Goal: Information Seeking & Learning: Learn about a topic

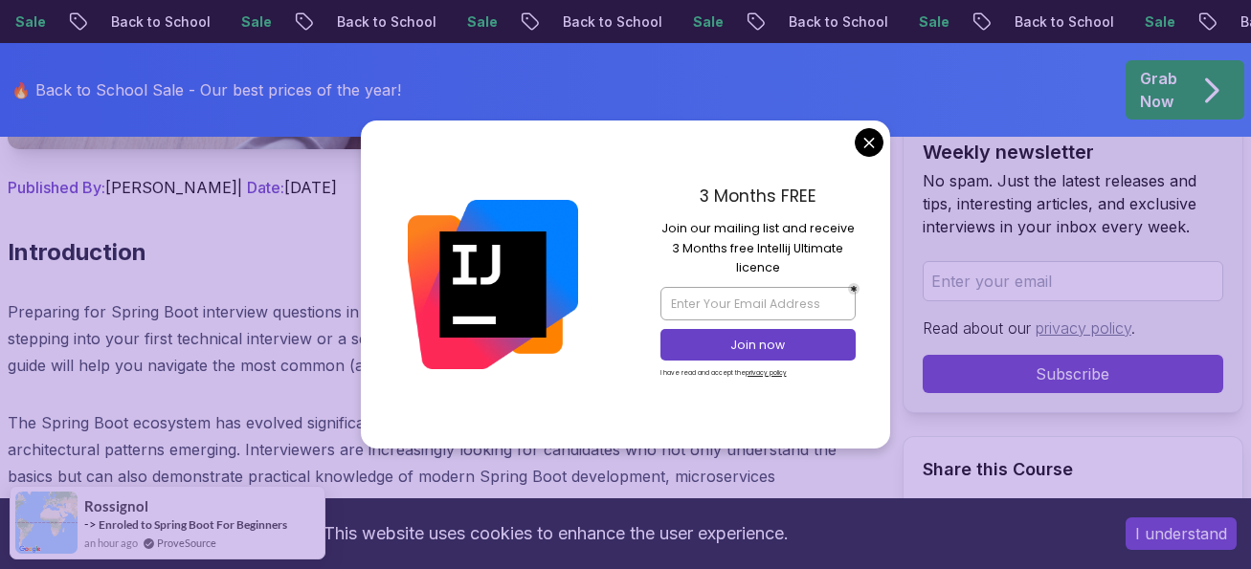
scroll to position [861, 0]
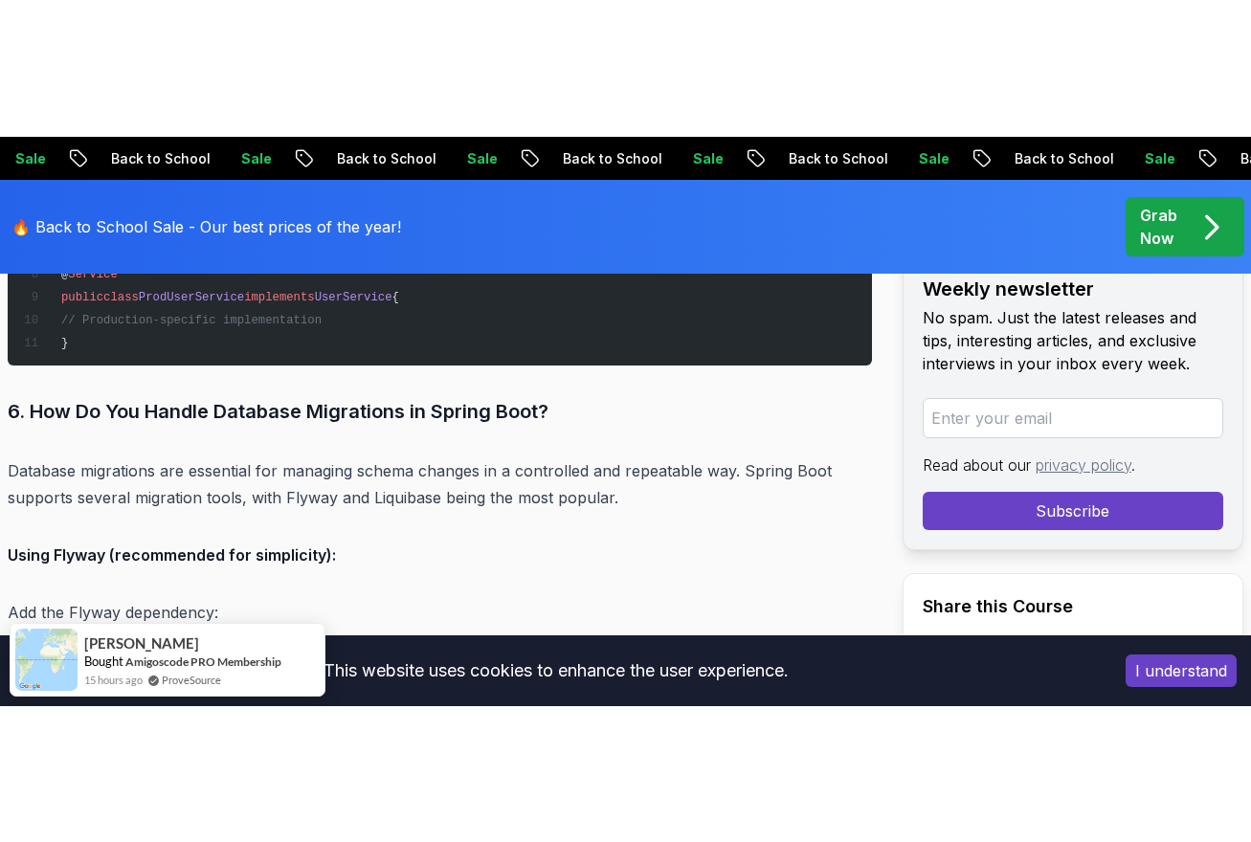
scroll to position [6700, 0]
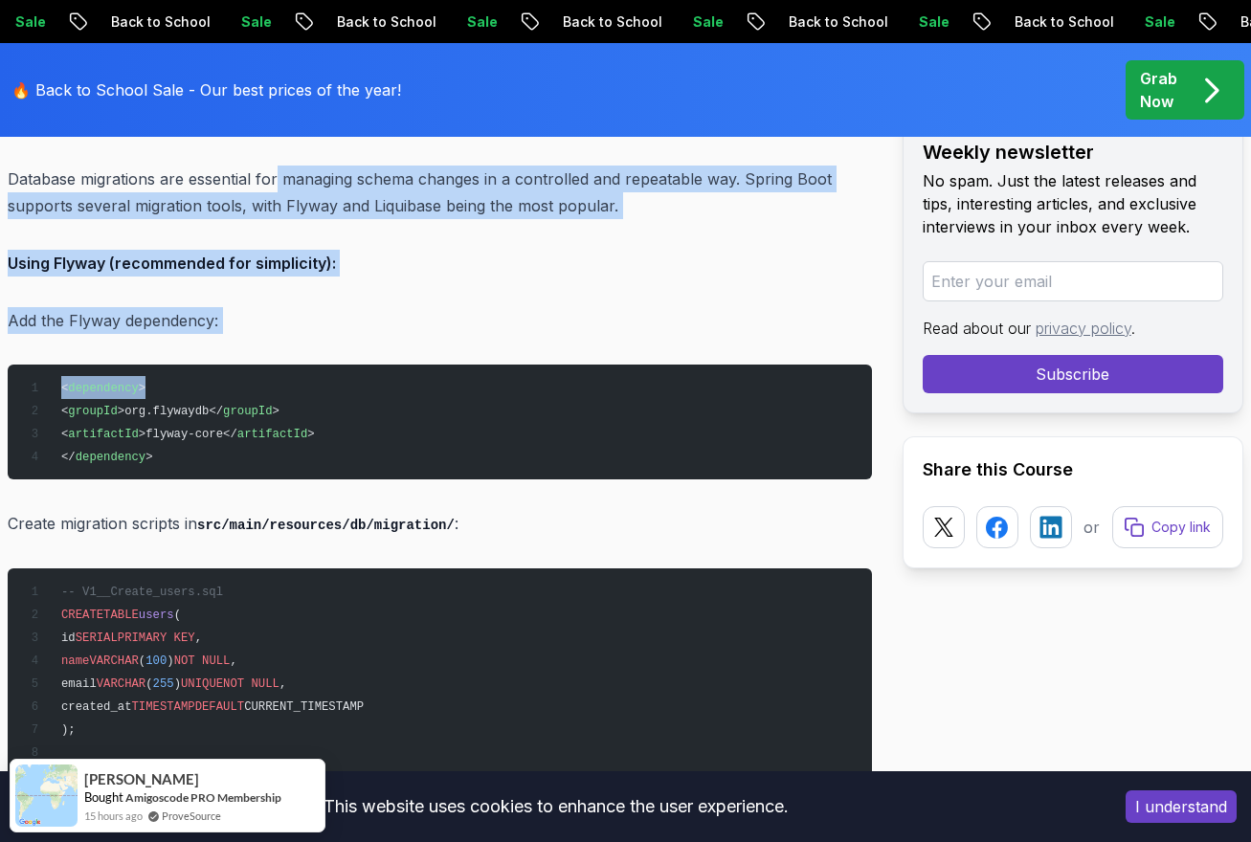
drag, startPoint x: 277, startPoint y: 240, endPoint x: 322, endPoint y: 389, distance: 155.0
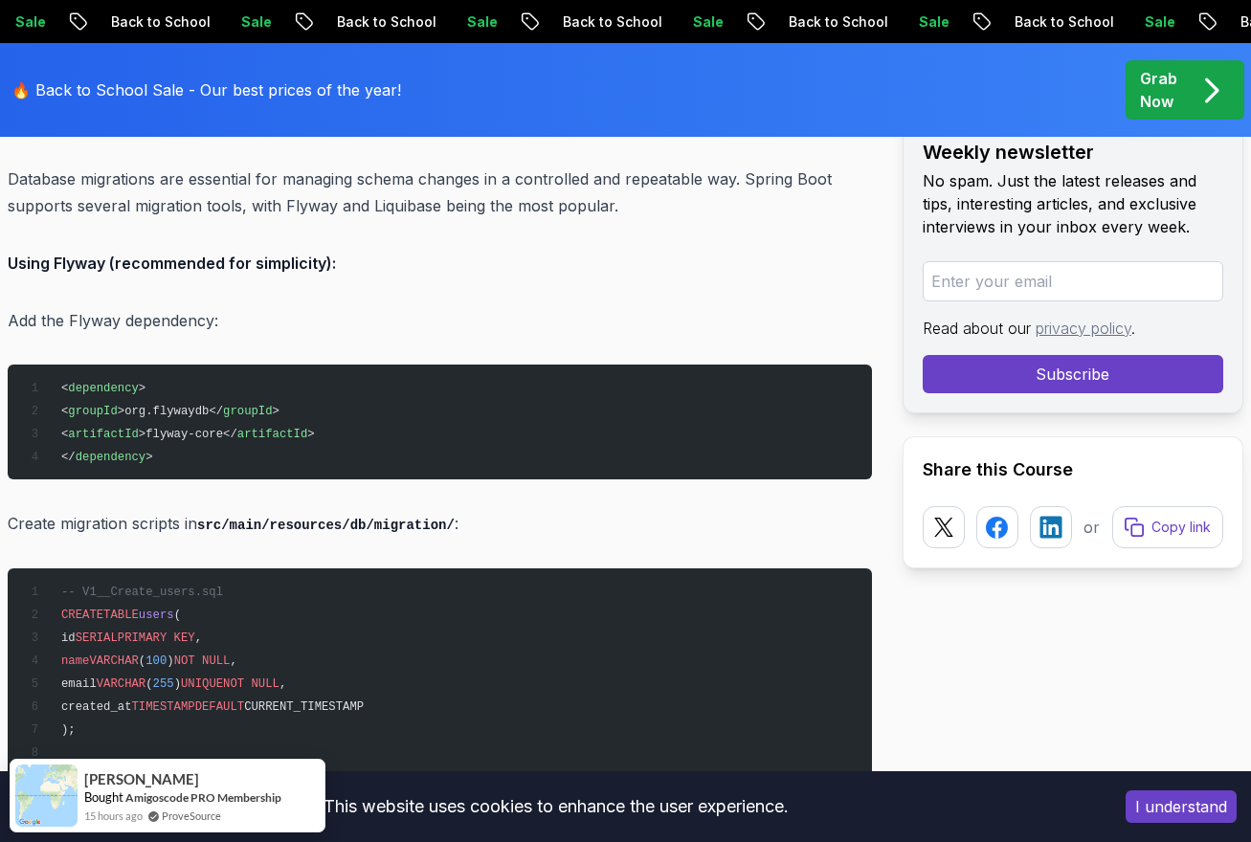
click at [310, 334] on p "Add the Flyway dependency:" at bounding box center [440, 320] width 864 height 27
click at [335, 334] on p "Add the Flyway dependency:" at bounding box center [440, 320] width 864 height 27
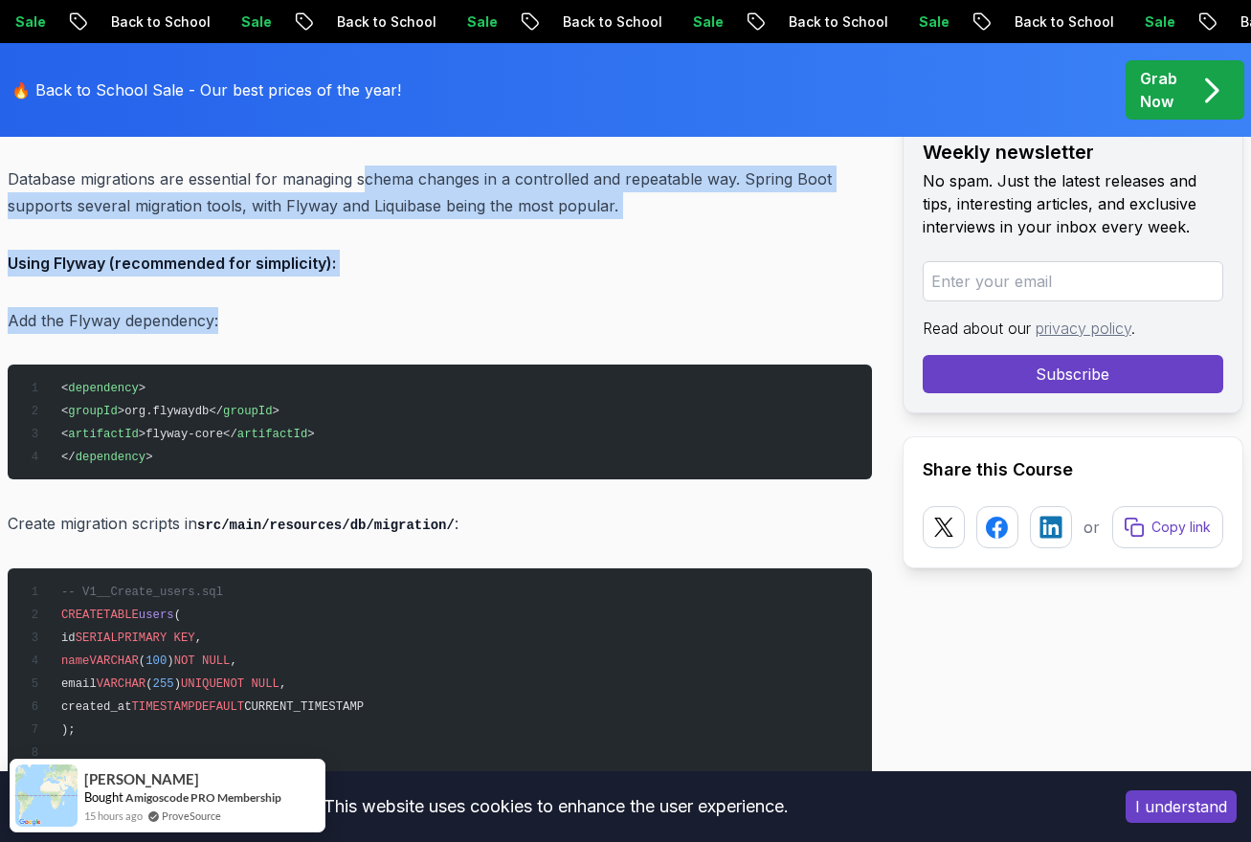
drag, startPoint x: 364, startPoint y: 213, endPoint x: 395, endPoint y: 369, distance: 159.2
click at [395, 334] on p "Add the Flyway dependency:" at bounding box center [440, 320] width 864 height 27
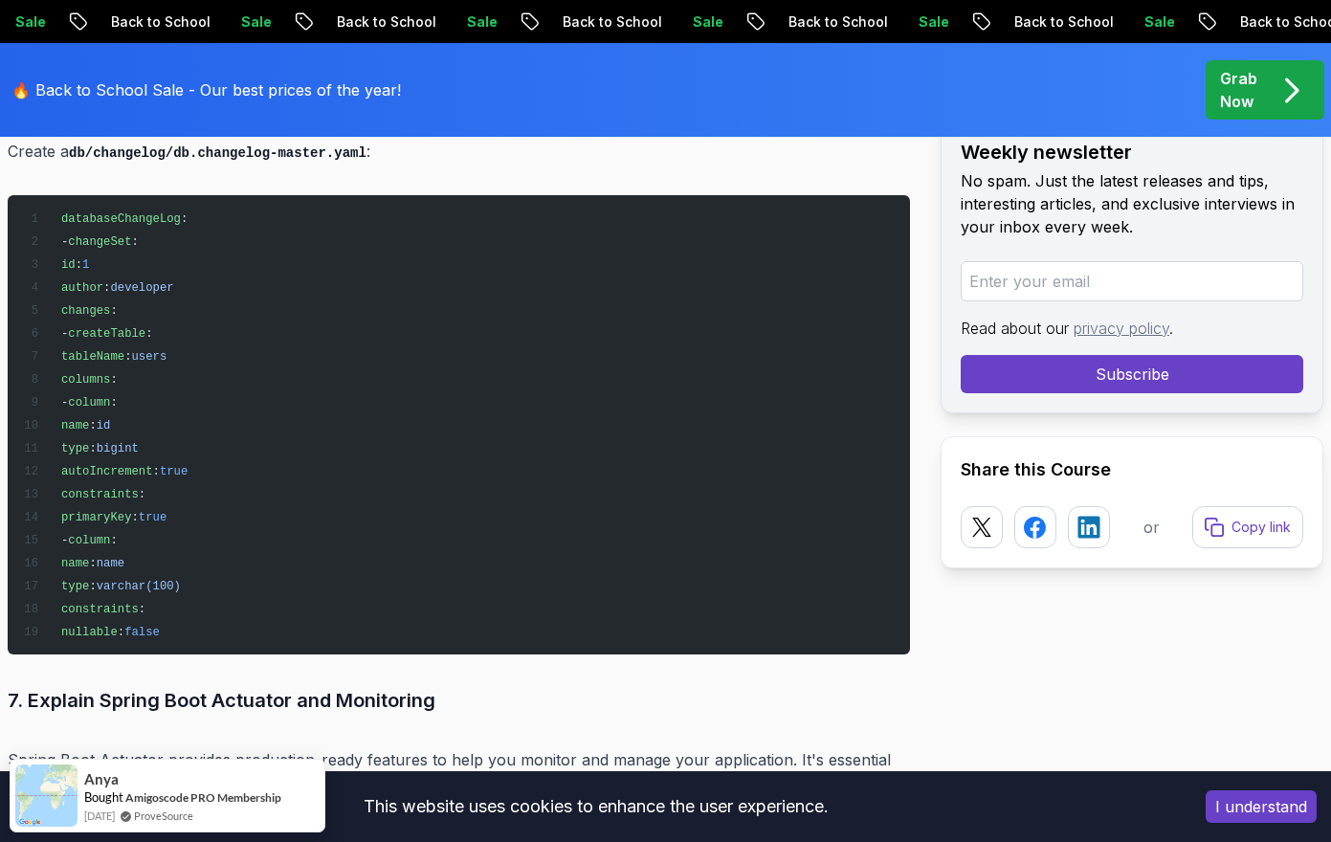
scroll to position [7508, 0]
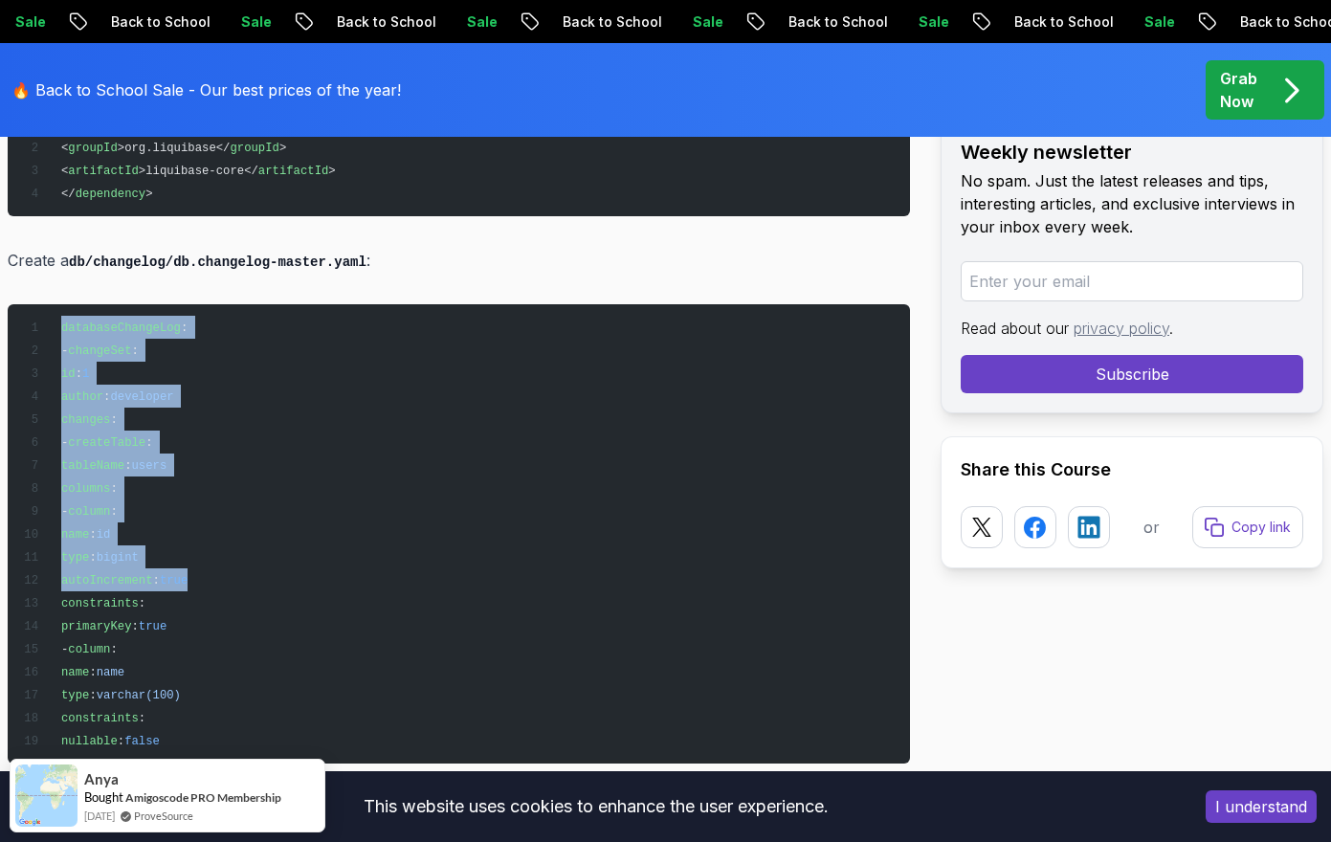
drag, startPoint x: 62, startPoint y: 325, endPoint x: 344, endPoint y: 586, distance: 383.3
click at [344, 569] on pre "databaseChangeLog : - changeSet : id : 1 author : developer changes : - createT…" at bounding box center [459, 533] width 903 height 459
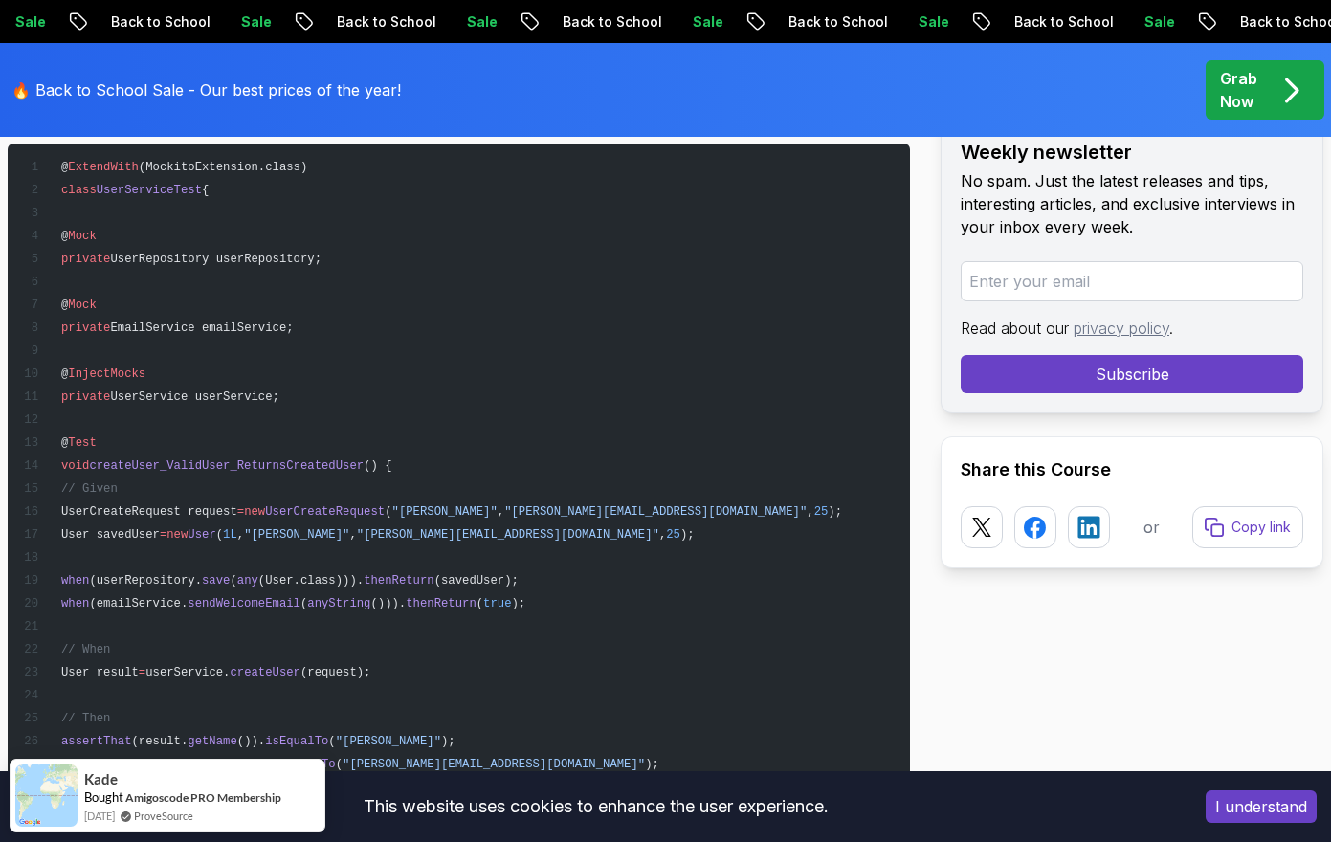
scroll to position [15834, 0]
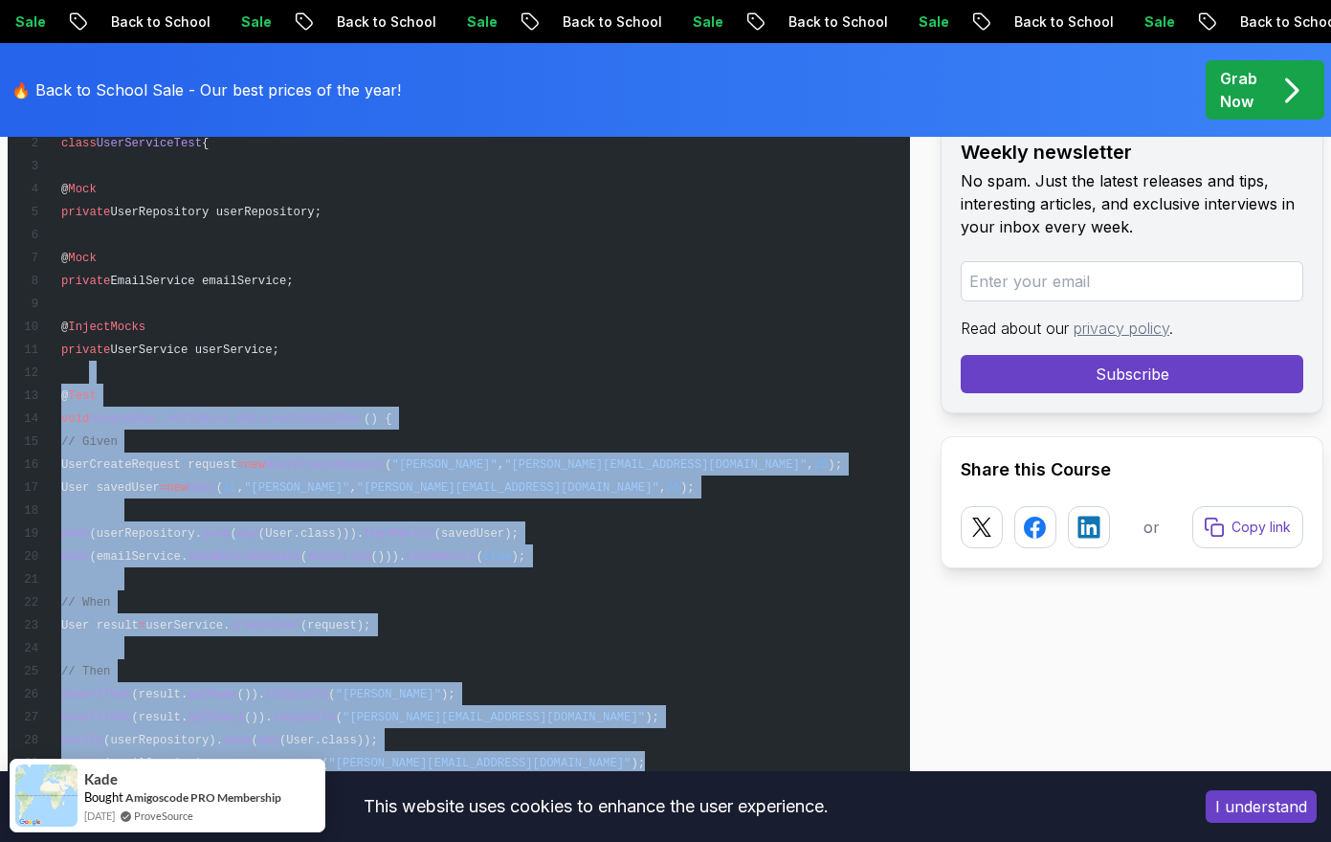
drag, startPoint x: 199, startPoint y: 427, endPoint x: 694, endPoint y: 725, distance: 577.5
click at [694, 569] on pre "@ ExtendWith (MockitoExtension.class) class UserServiceTest { @ Mock private Us…" at bounding box center [459, 602] width 903 height 1011
click at [585, 337] on pre "@ ExtendWith (MockitoExtension.class) class UserServiceTest { @ Mock private Us…" at bounding box center [459, 602] width 903 height 1011
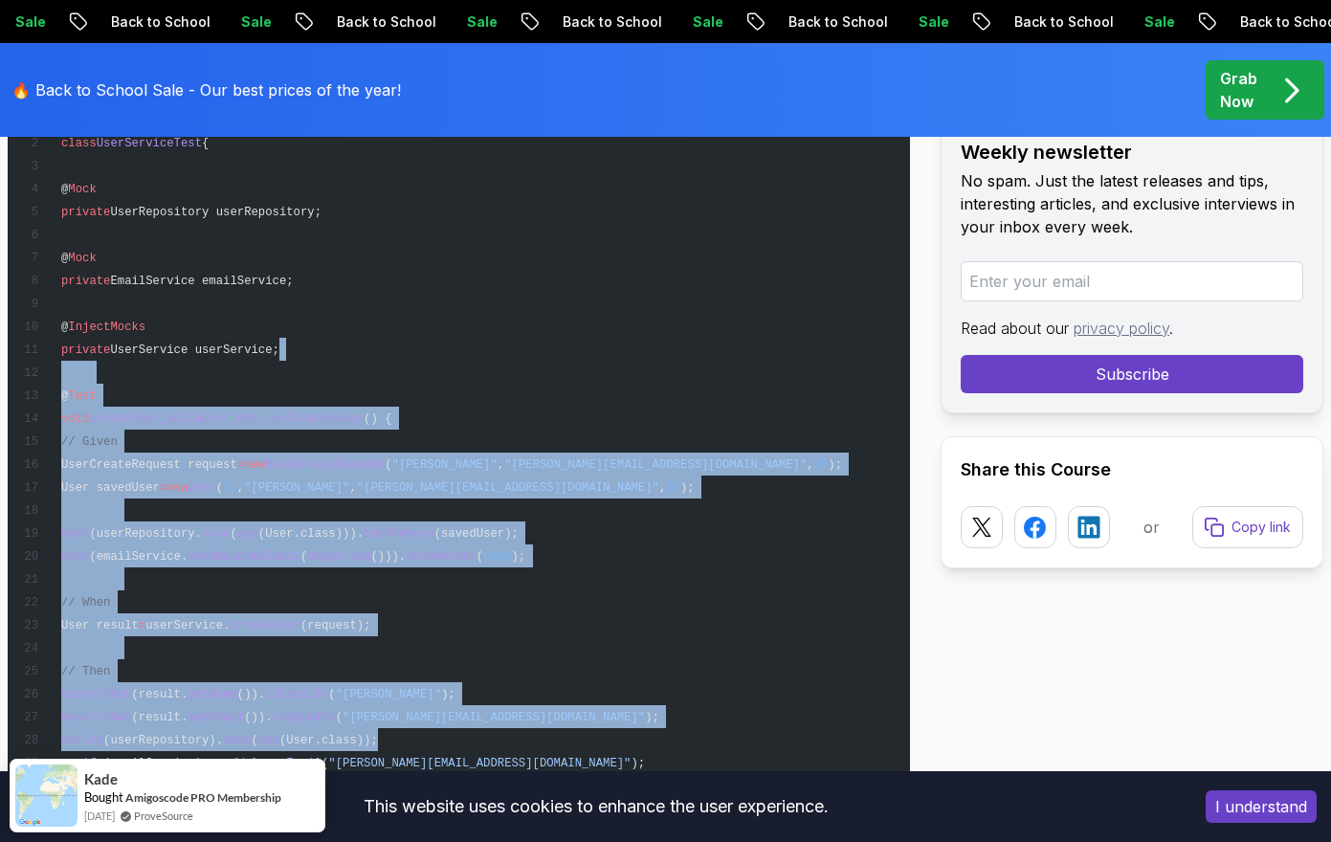
drag, startPoint x: 570, startPoint y: 329, endPoint x: 762, endPoint y: 723, distance: 437.5
click at [762, 569] on pre "@ ExtendWith (MockitoExtension.class) class UserServiceTest { @ Mock private Us…" at bounding box center [459, 602] width 903 height 1011
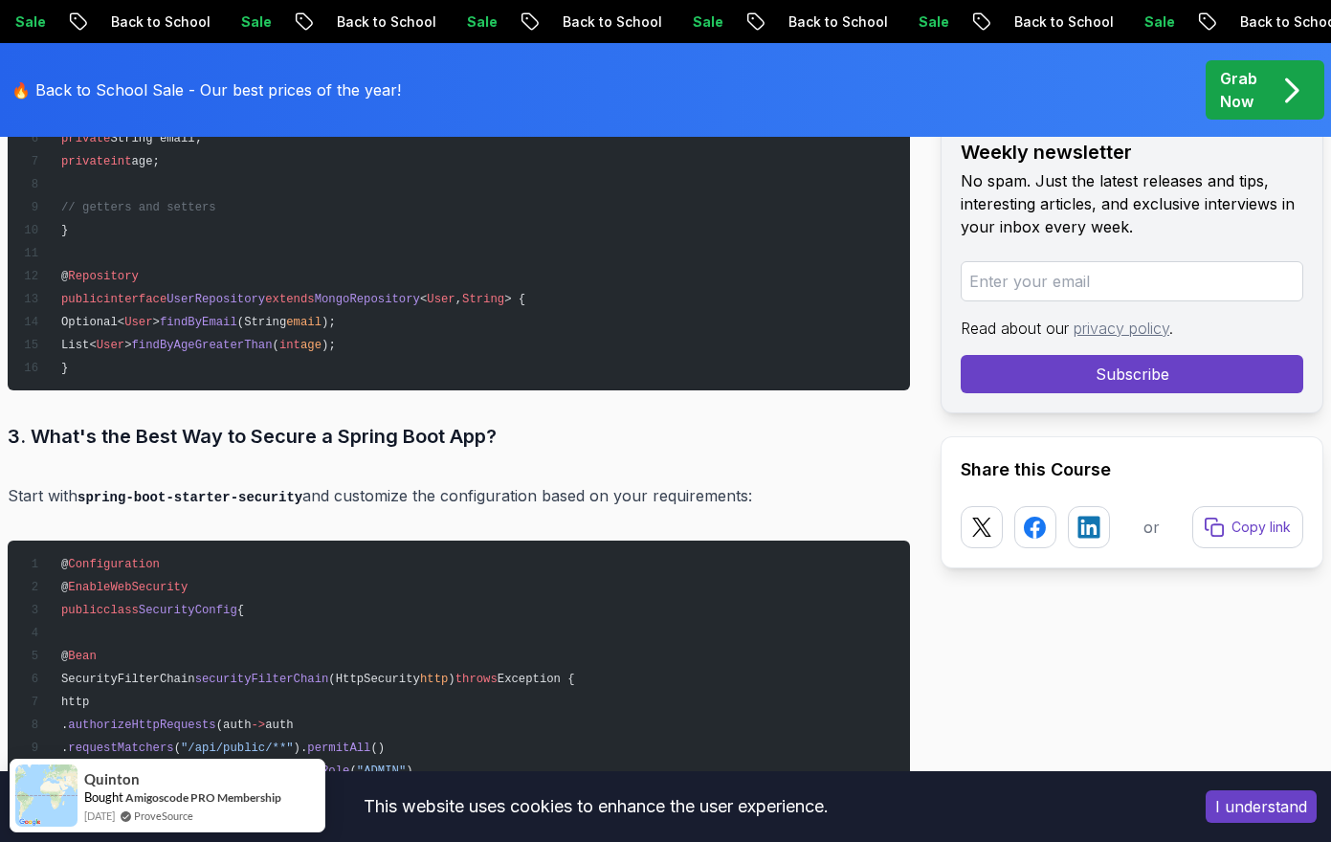
scroll to position [19663, 0]
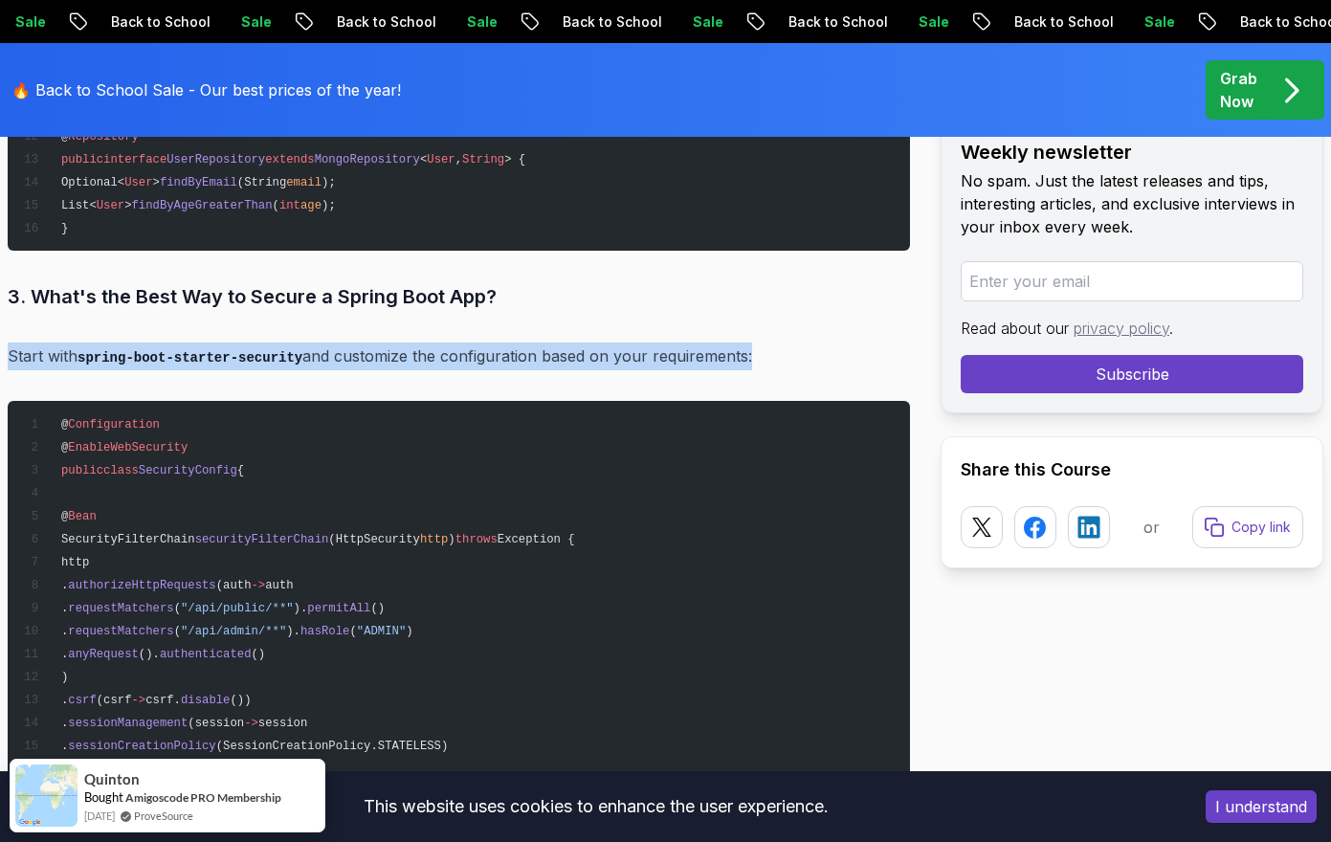
click at [562, 343] on p "Start with spring-boot-starter-security and customize the configuration based o…" at bounding box center [459, 357] width 903 height 28
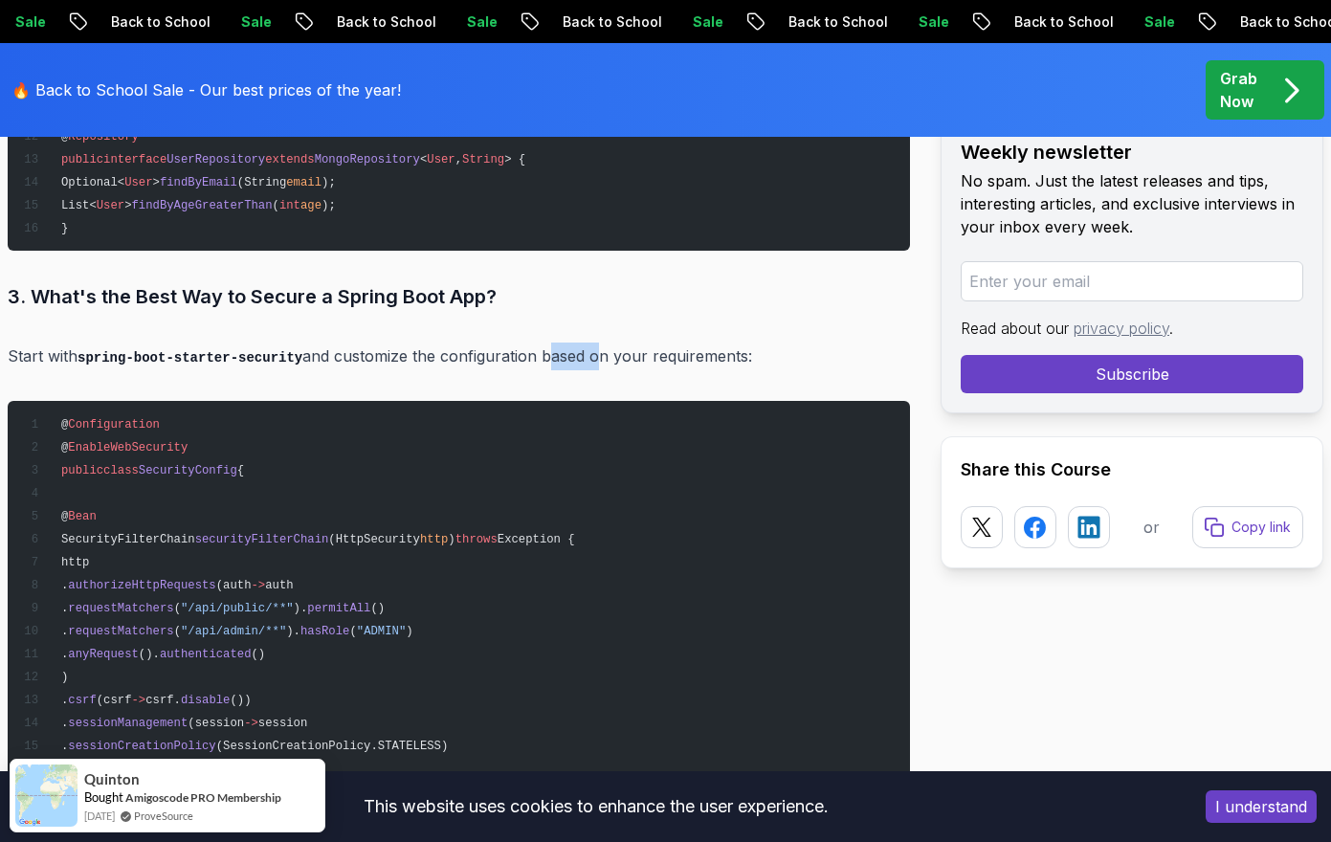
click at [562, 343] on p "Start with spring-boot-starter-security and customize the configuration based o…" at bounding box center [459, 357] width 903 height 28
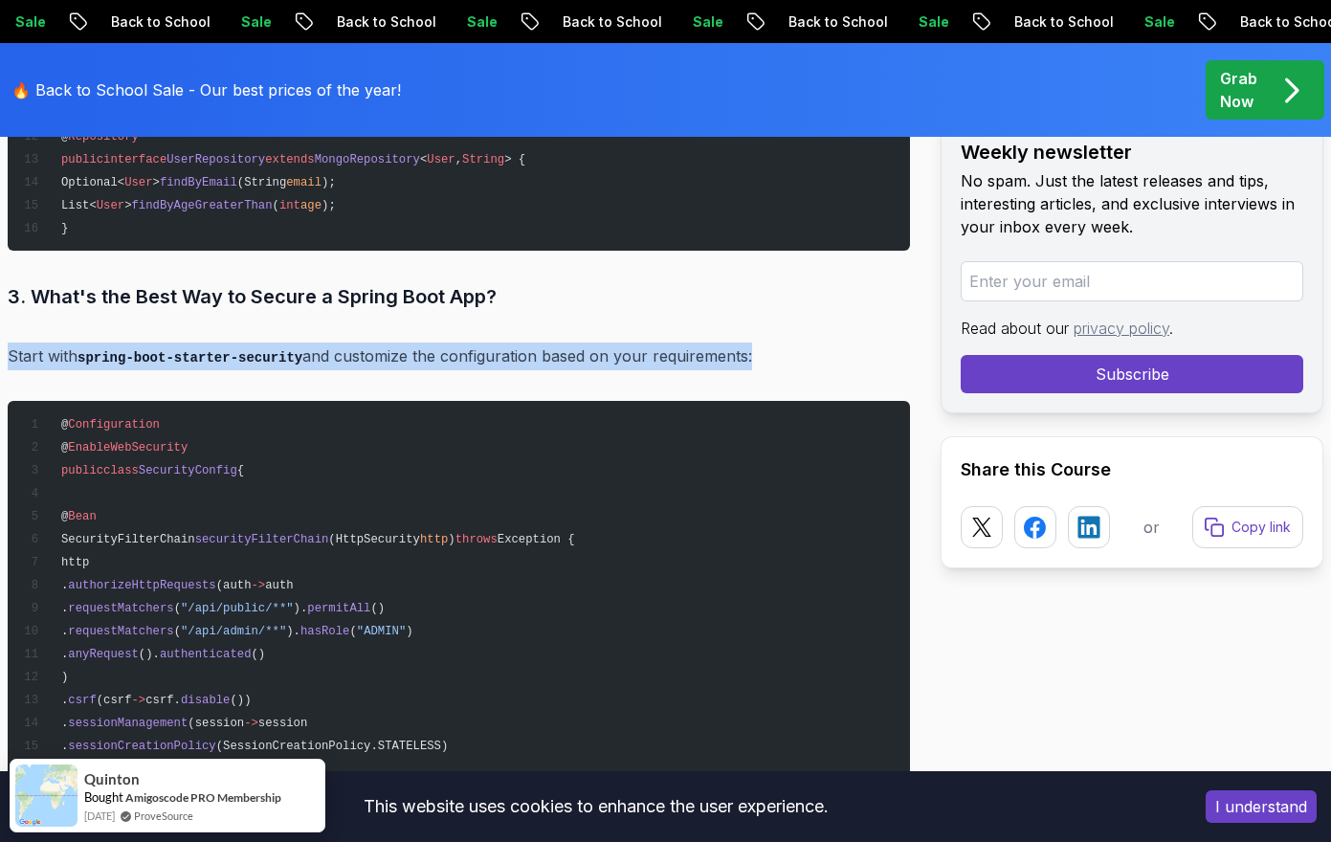
click at [562, 343] on p "Start with spring-boot-starter-security and customize the configuration based o…" at bounding box center [459, 357] width 903 height 28
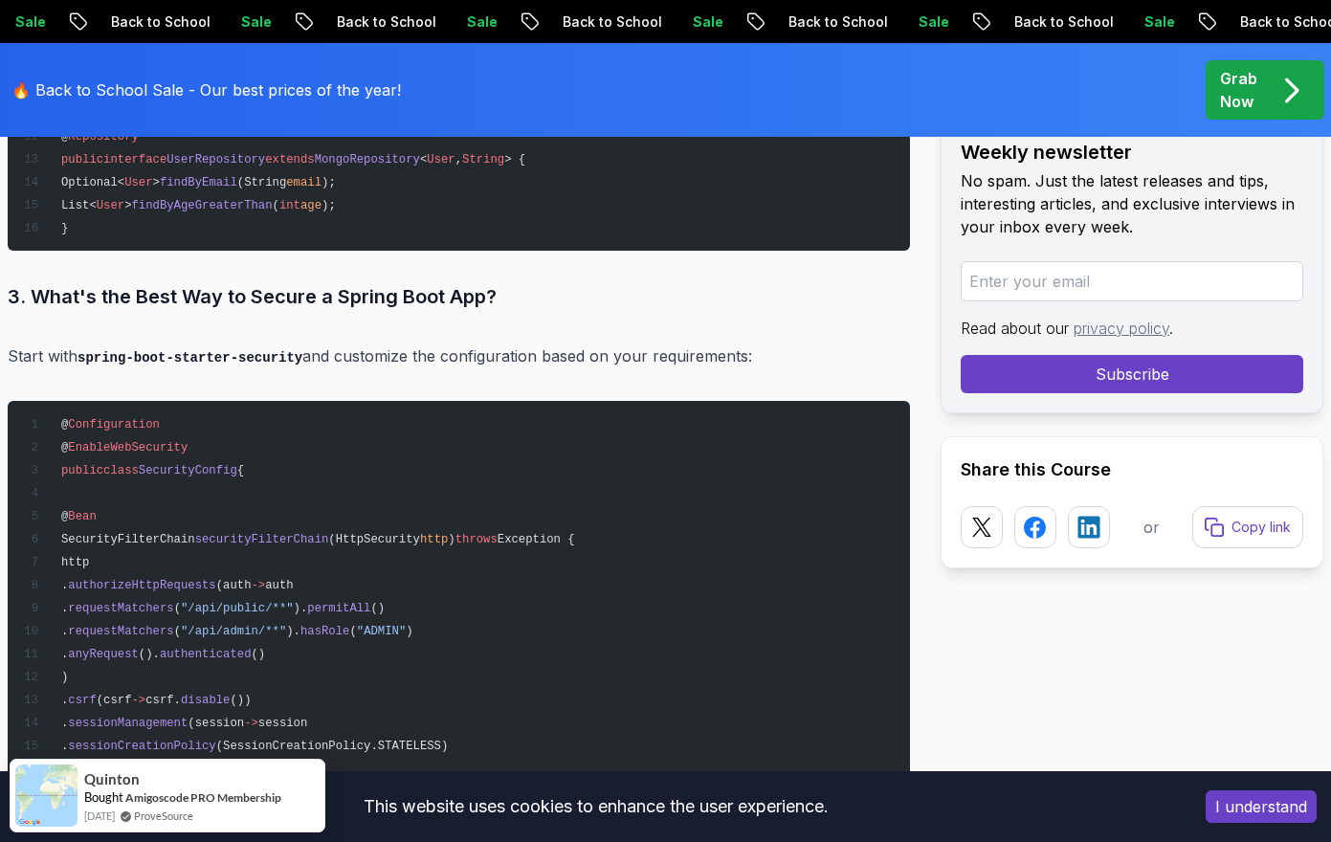
click at [576, 343] on p "Start with spring-boot-starter-security and customize the configuration based o…" at bounding box center [459, 357] width 903 height 28
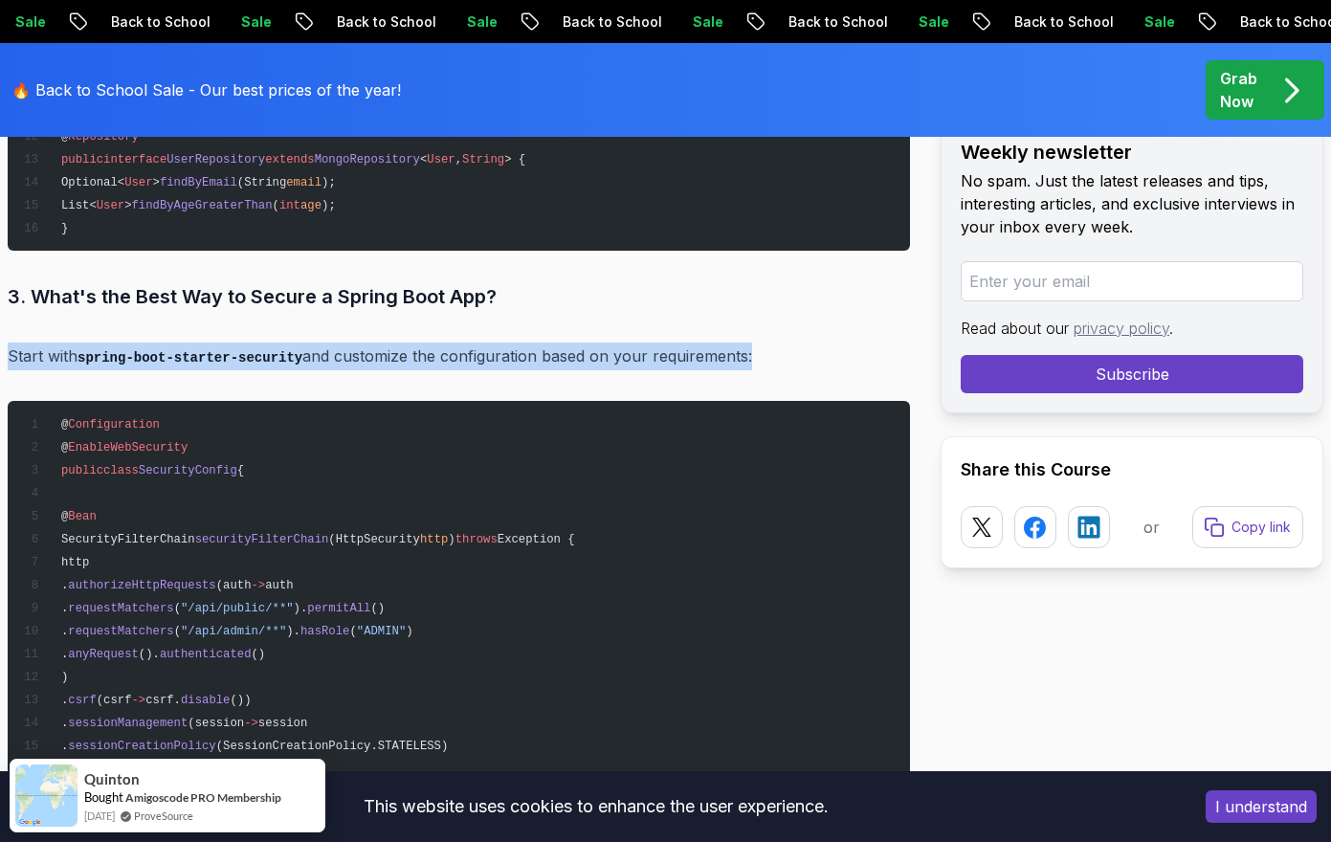
click at [576, 343] on p "Start with spring-boot-starter-security and customize the configuration based o…" at bounding box center [459, 357] width 903 height 28
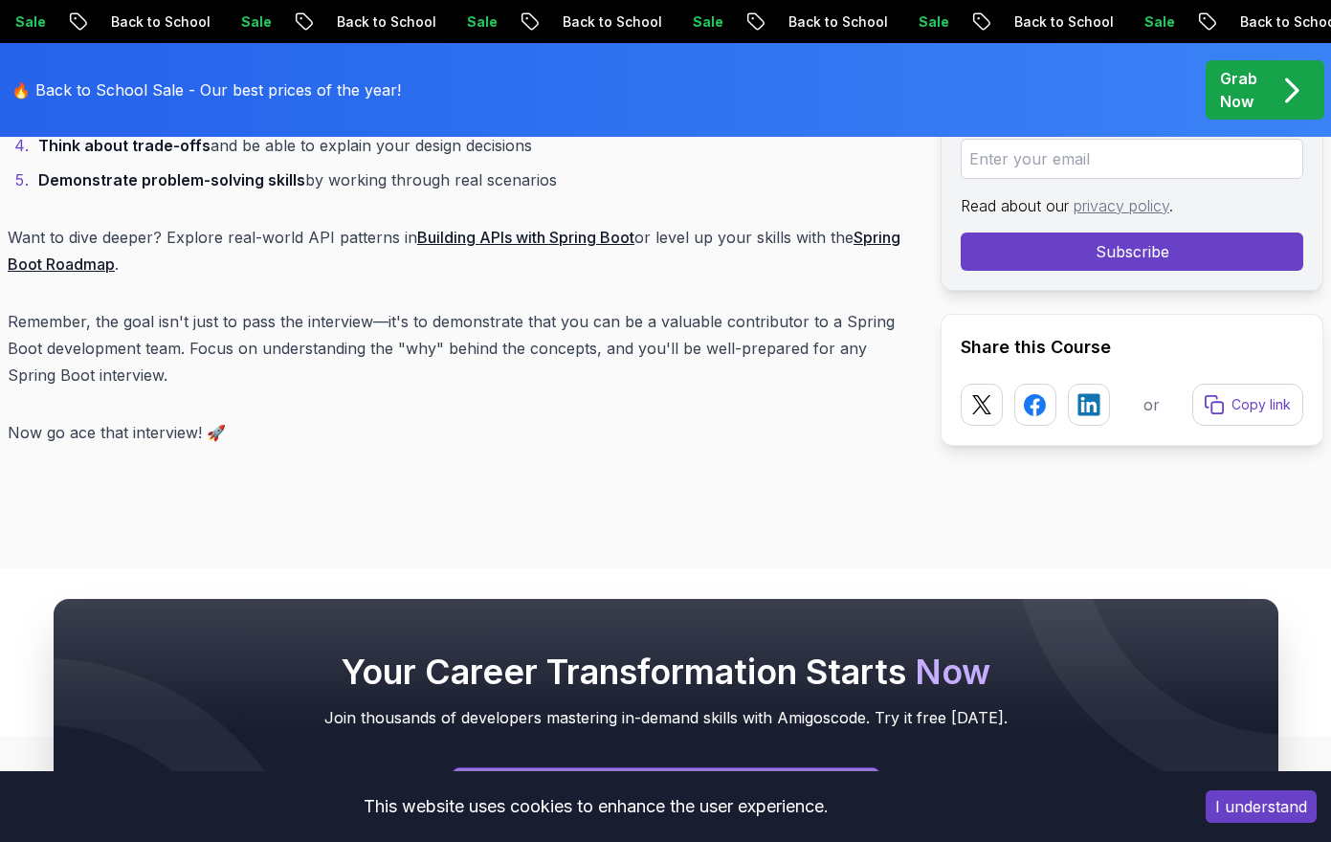
scroll to position [22726, 0]
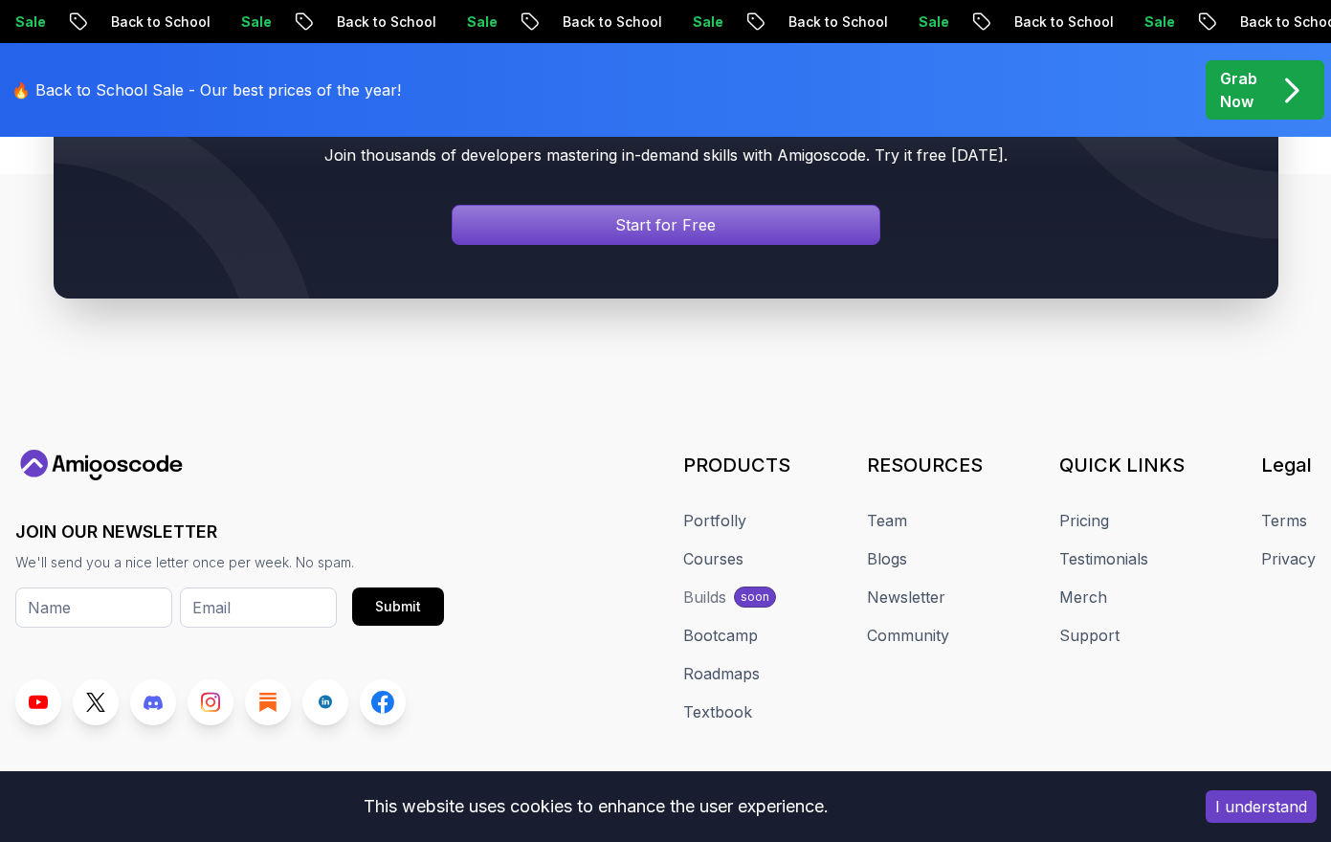
scroll to position [22780, 0]
